Goal: Task Accomplishment & Management: Complete application form

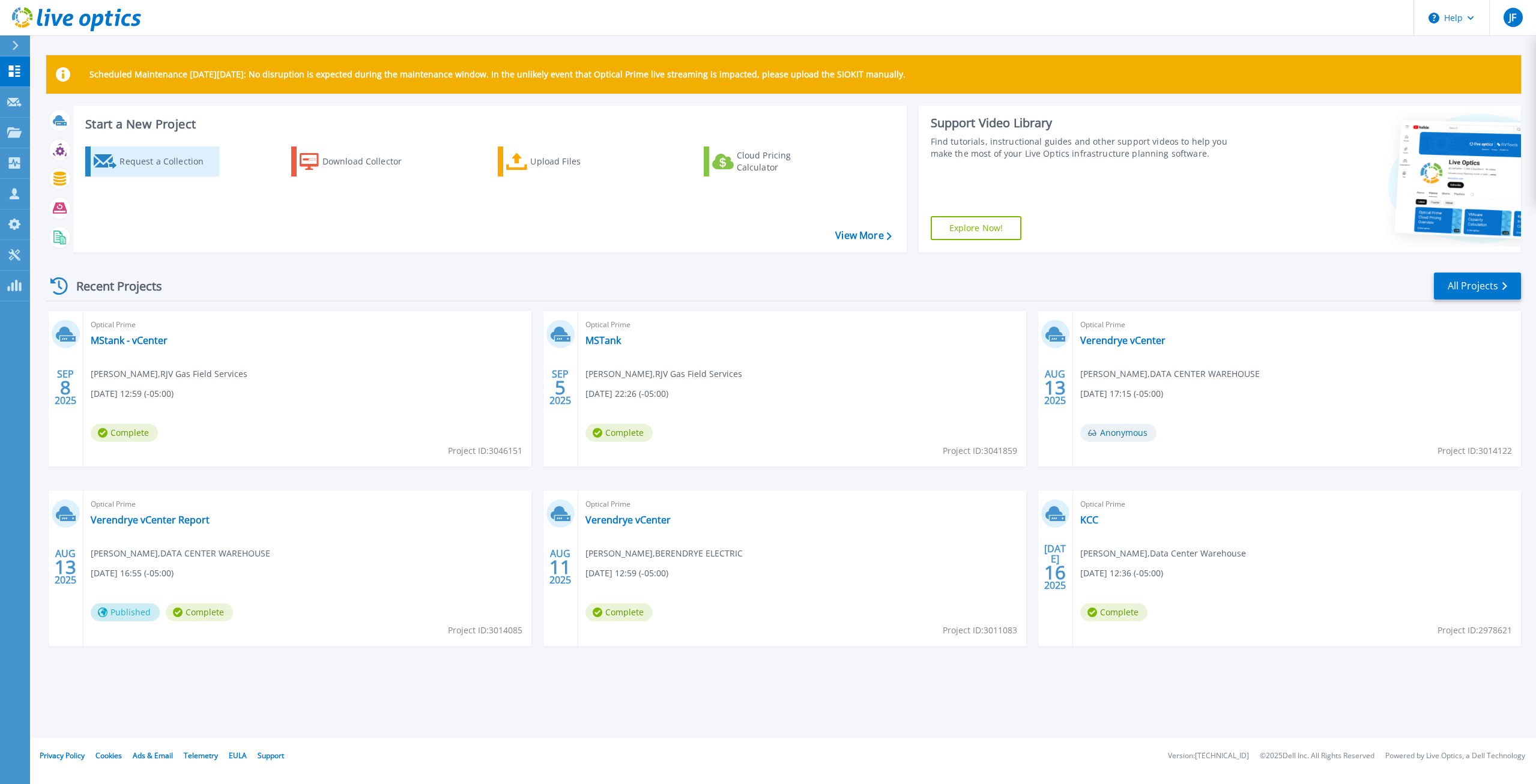
click at [158, 166] on div "Request a Collection" at bounding box center [167, 162] width 96 height 24
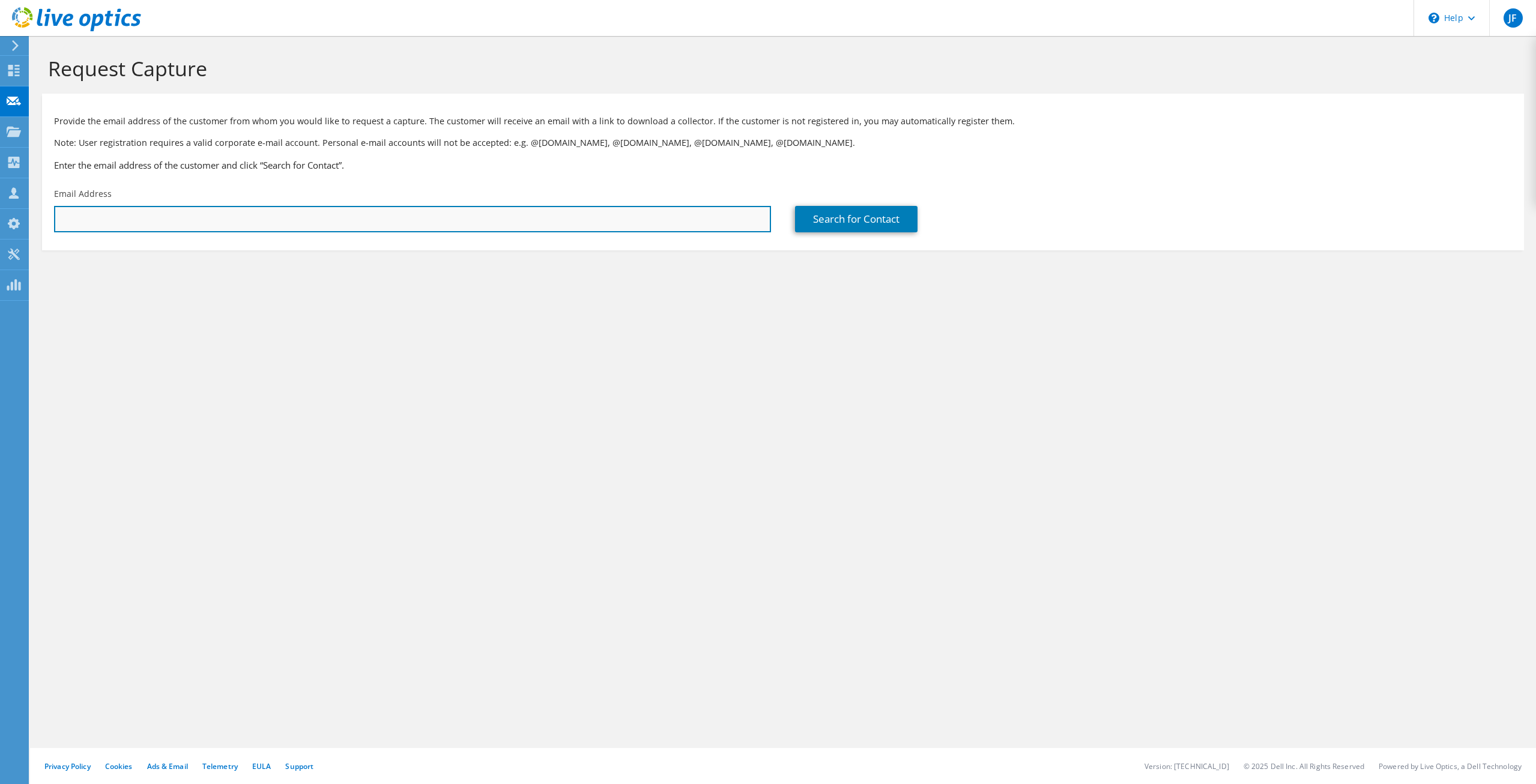
click at [145, 220] on input "text" at bounding box center [413, 218] width 717 height 26
paste input "[EMAIL_ADDRESS][DOMAIN_NAME]"
type input "[EMAIL_ADDRESS][DOMAIN_NAME]"
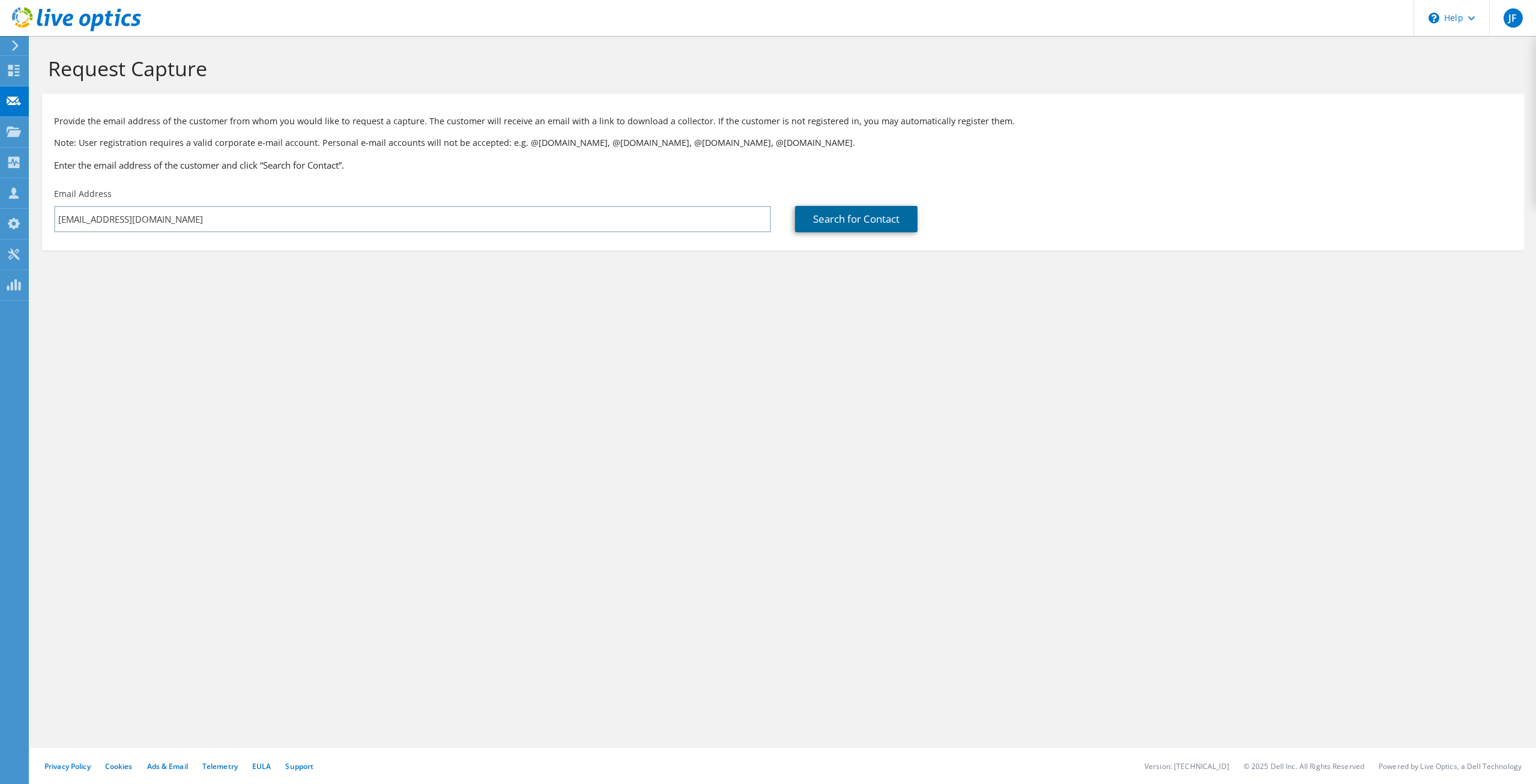
click at [856, 224] on link "Search for Contact" at bounding box center [856, 218] width 123 height 26
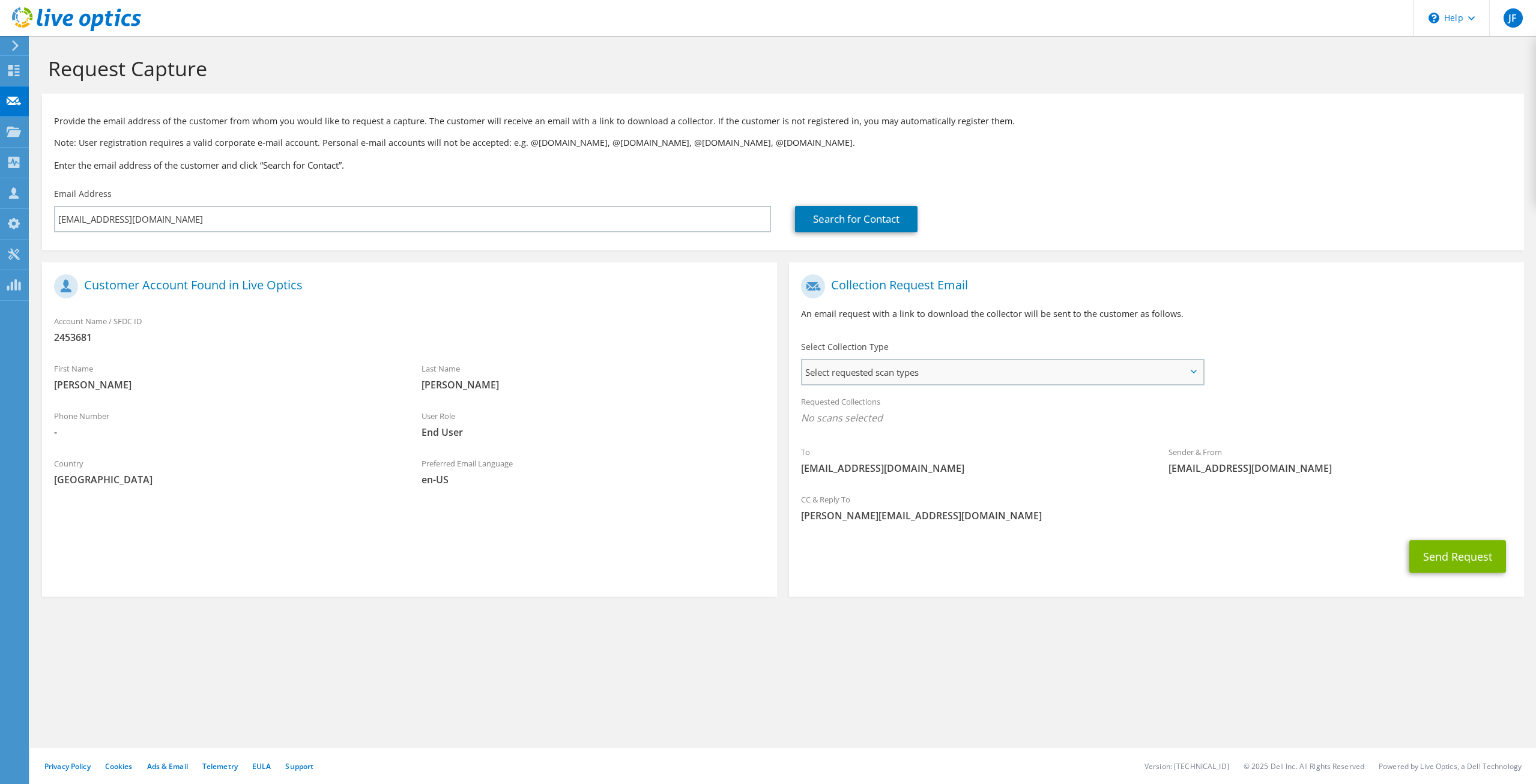
click at [1141, 378] on span "Select requested scan types" at bounding box center [1001, 372] width 400 height 24
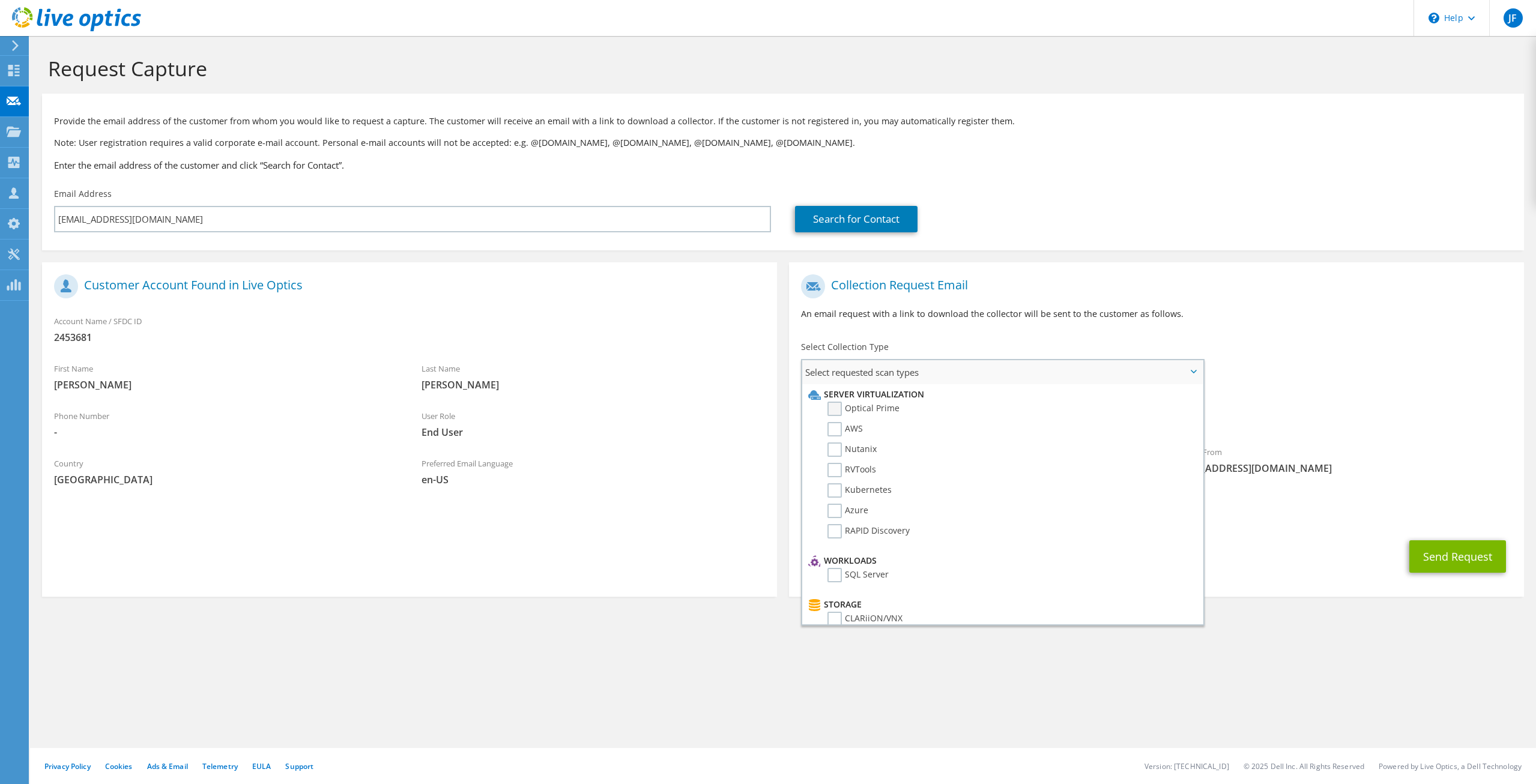
click at [833, 403] on label "Optical Prime" at bounding box center [863, 408] width 72 height 14
click at [0, 0] on input "Optical Prime" at bounding box center [0, 0] width 0 height 0
click at [1145, 775] on div "Privacy Policy Cookies Ads & Email Telemetry [GEOGRAPHIC_DATA] Support Version:…" at bounding box center [782, 765] width 1506 height 36
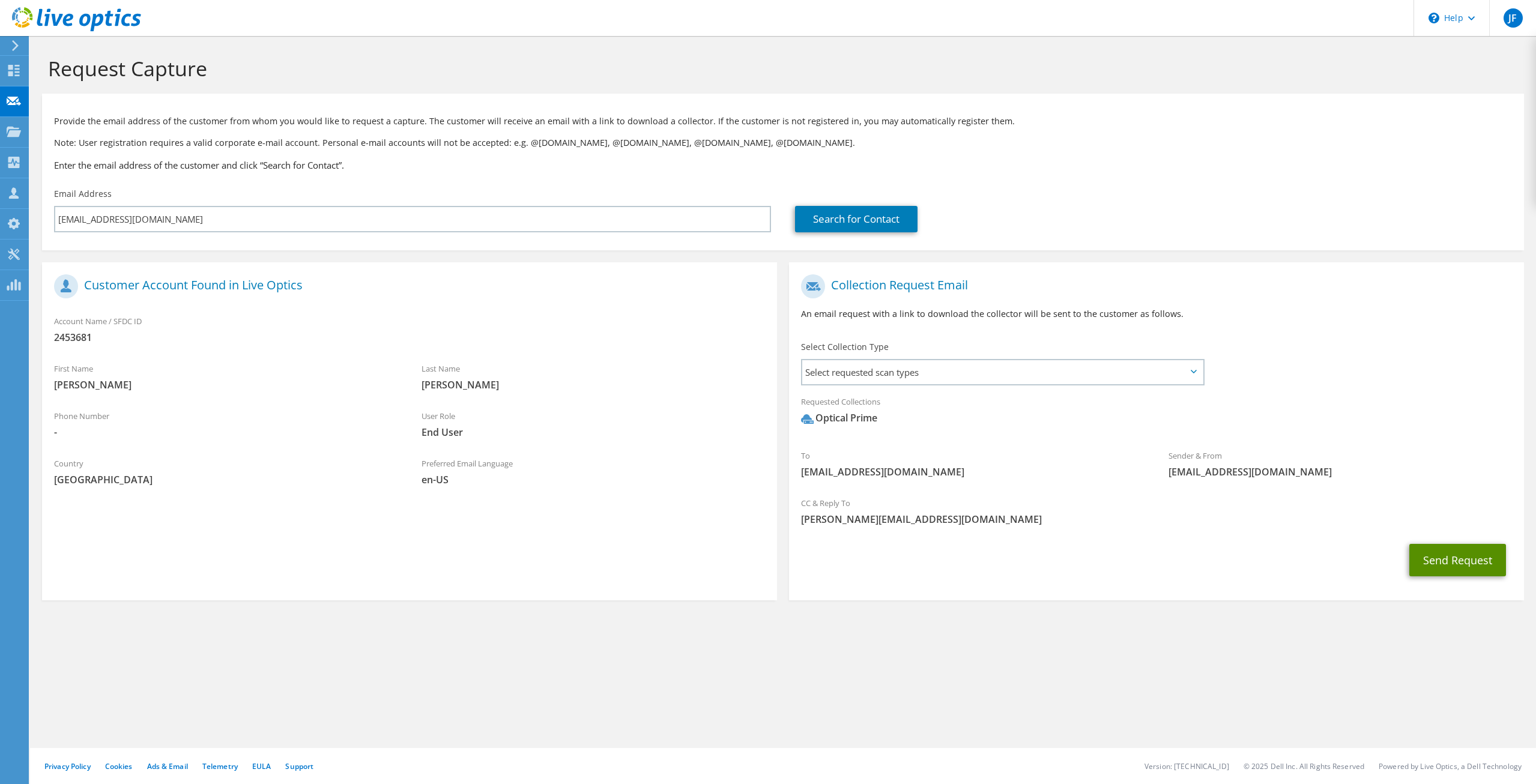
click at [1447, 566] on button "Send Request" at bounding box center [1457, 560] width 96 height 32
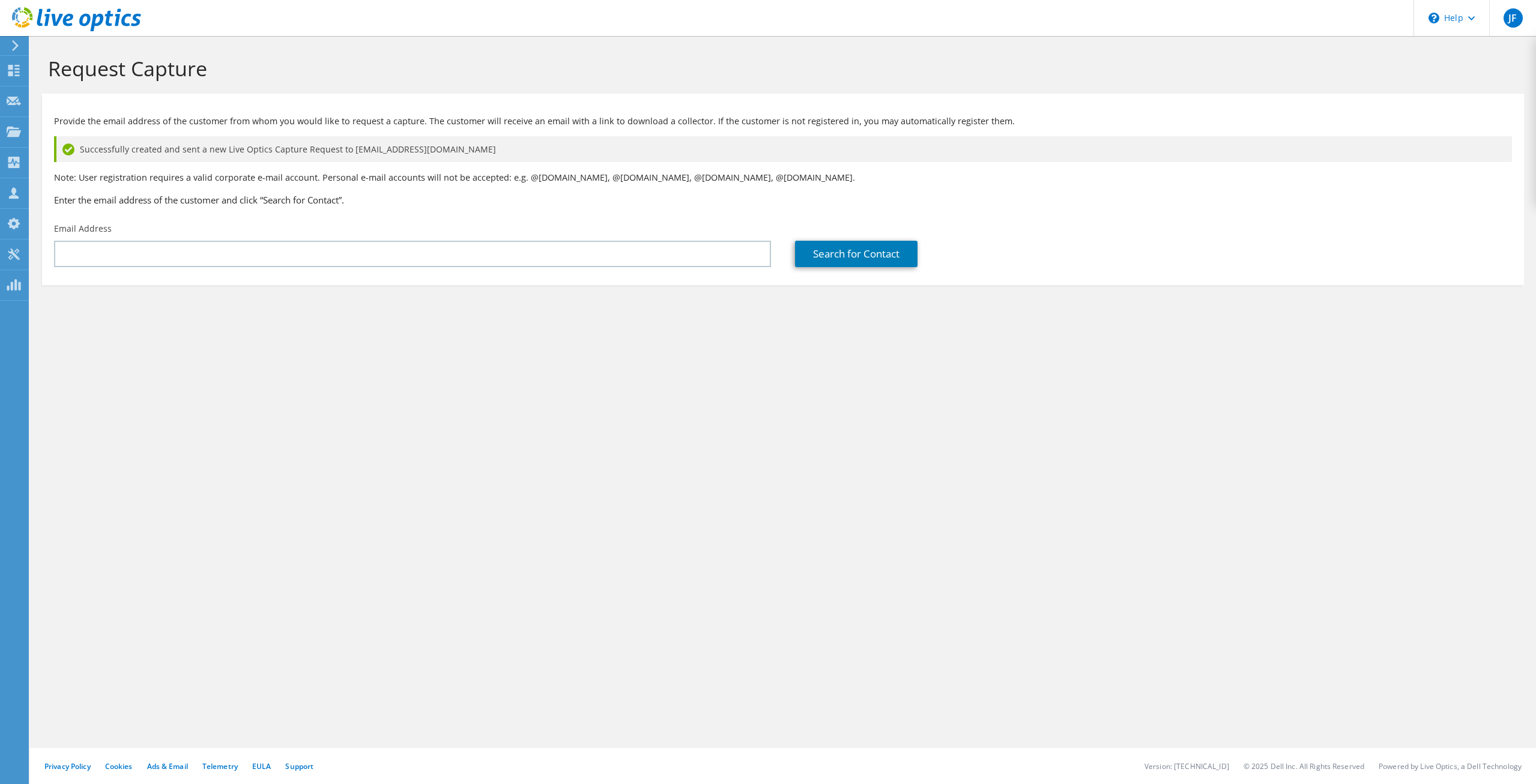
click at [648, 427] on div "Request Capture Provide the email address of the customer from whom you would l…" at bounding box center [782, 410] width 1506 height 748
